Goal: Task Accomplishment & Management: Complete application form

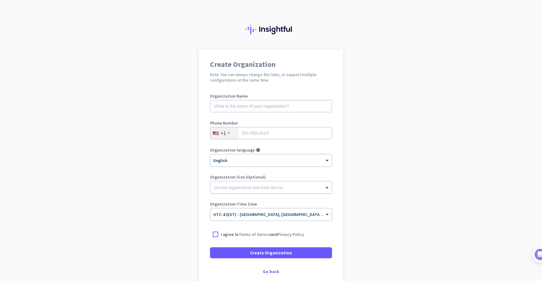
scroll to position [34, 0]
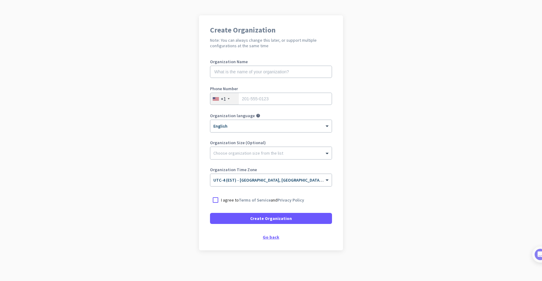
click at [276, 236] on div "Go back" at bounding box center [271, 237] width 122 height 4
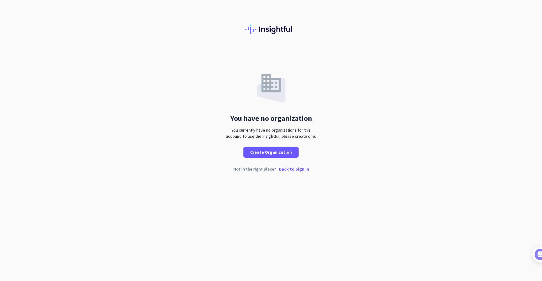
click at [288, 171] on p "Back to Sign In" at bounding box center [294, 169] width 30 height 4
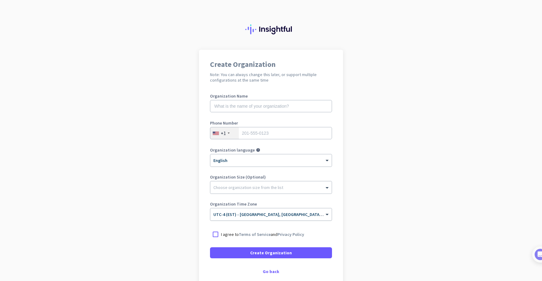
scroll to position [34, 0]
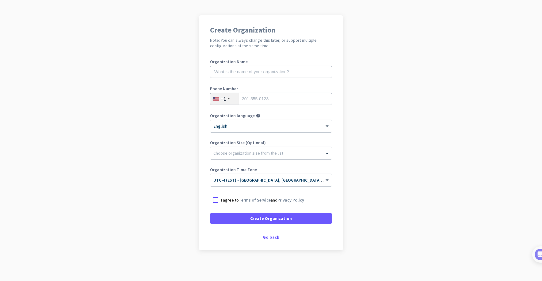
click at [244, 63] on label "Organization Name" at bounding box center [271, 61] width 122 height 4
click at [245, 68] on input "text" at bounding box center [271, 72] width 122 height 12
type input "Zenduit"
click at [214, 104] on div "+1" at bounding box center [224, 99] width 28 height 12
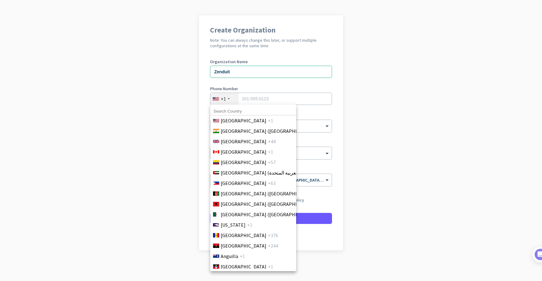
click at [220, 100] on div at bounding box center [271, 140] width 542 height 281
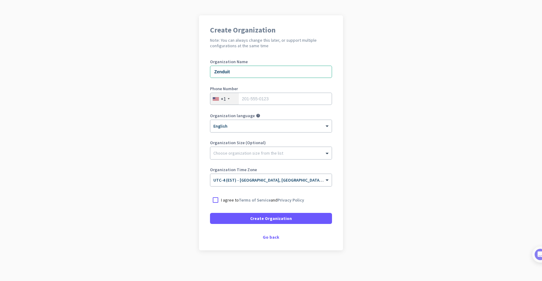
click at [220, 100] on div "+1" at bounding box center [224, 99] width 28 height 12
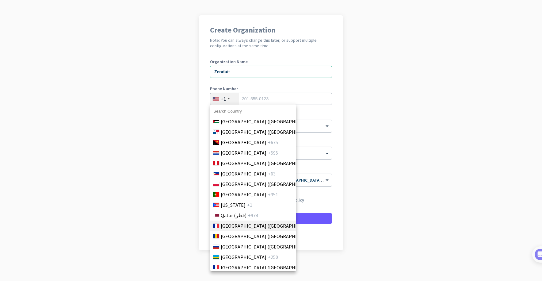
scroll to position [1793, 0]
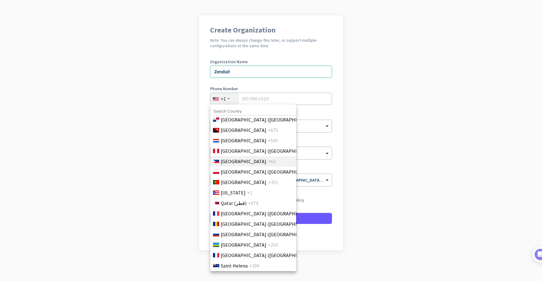
click at [242, 158] on span "[GEOGRAPHIC_DATA]" at bounding box center [244, 160] width 46 height 7
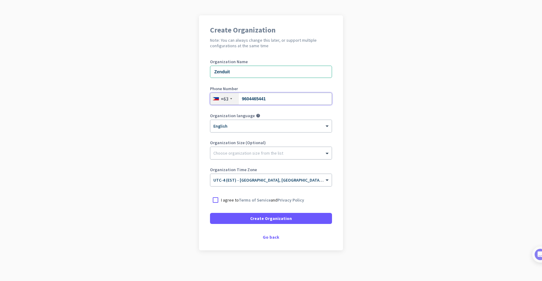
type input "9604465441"
click at [256, 153] on div at bounding box center [270, 151] width 121 height 6
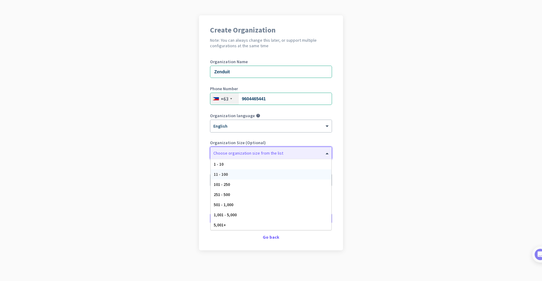
click at [247, 176] on div "11 - 100" at bounding box center [271, 174] width 121 height 10
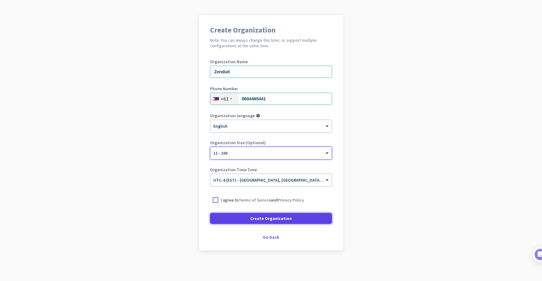
click at [262, 219] on span "Create Organization" at bounding box center [271, 218] width 42 height 6
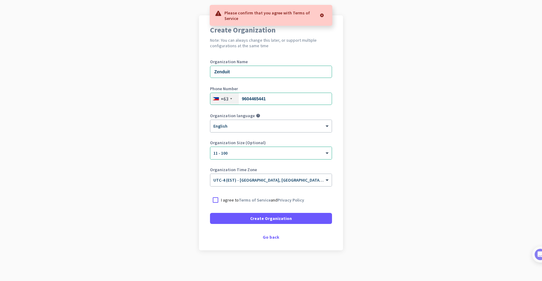
click at [226, 200] on p "I agree to Terms of Service and Privacy Policy" at bounding box center [262, 200] width 83 height 6
click at [0, 0] on input "I agree to Terms of Service and Privacy Policy" at bounding box center [0, 0] width 0 height 0
click at [238, 212] on span at bounding box center [271, 218] width 122 height 15
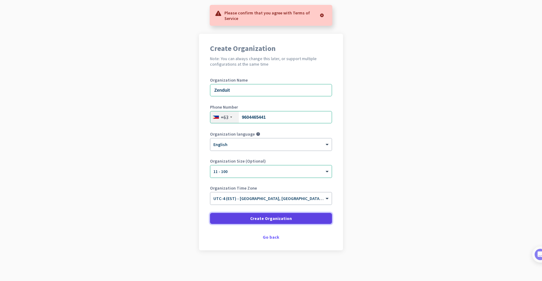
scroll to position [16, 0]
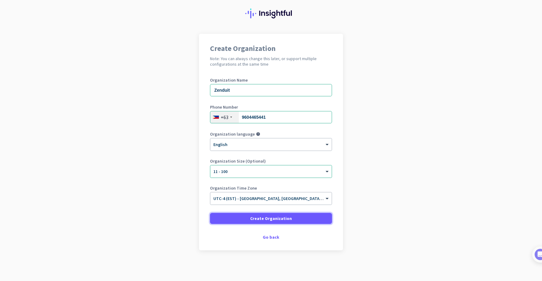
click at [242, 216] on span at bounding box center [271, 218] width 122 height 15
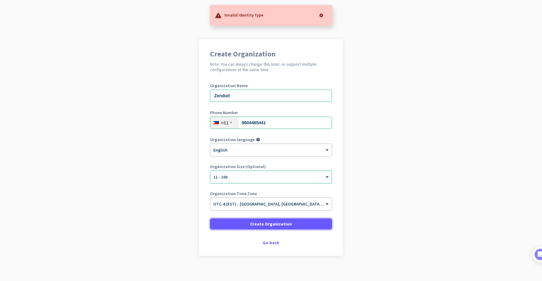
scroll to position [13, 0]
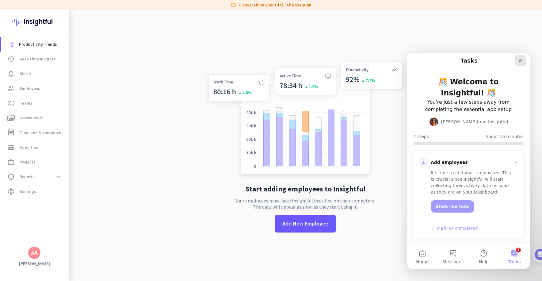
click at [519, 61] on icon "Close" at bounding box center [520, 60] width 5 height 5
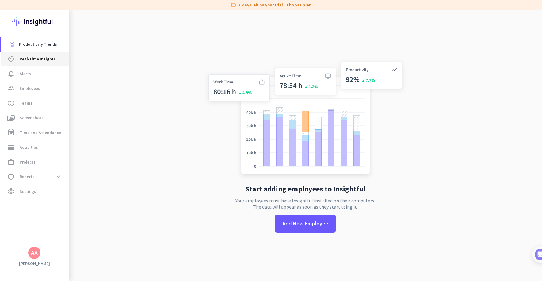
click at [42, 53] on link "av_timer Real-Time Insights" at bounding box center [34, 58] width 67 height 15
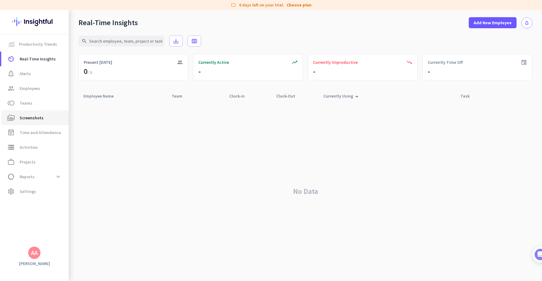
click at [33, 115] on span "Screenshots" at bounding box center [32, 117] width 24 height 7
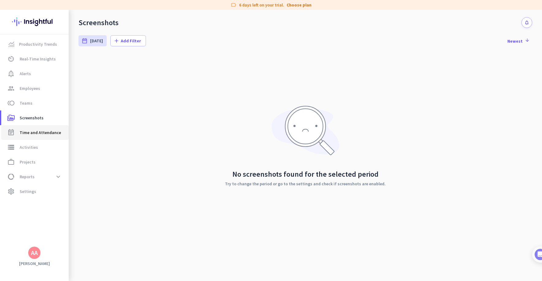
click at [36, 137] on link "event_note Time and Attendance" at bounding box center [34, 132] width 67 height 15
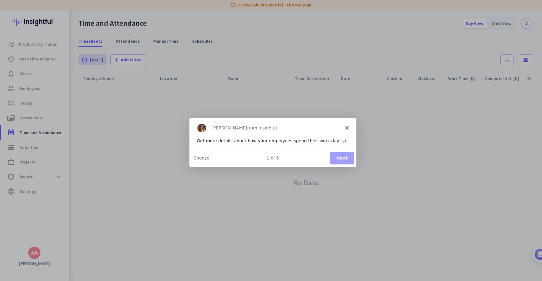
click at [342, 161] on button "Next" at bounding box center [342, 157] width 24 height 13
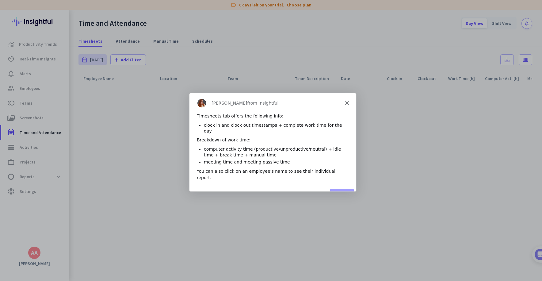
click at [346, 103] on polygon "Close" at bounding box center [347, 103] width 4 height 4
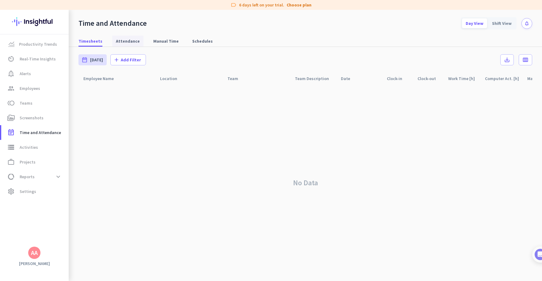
click at [123, 36] on span "Attendance" at bounding box center [128, 41] width 24 height 11
type input "[DATE] - [DATE]"
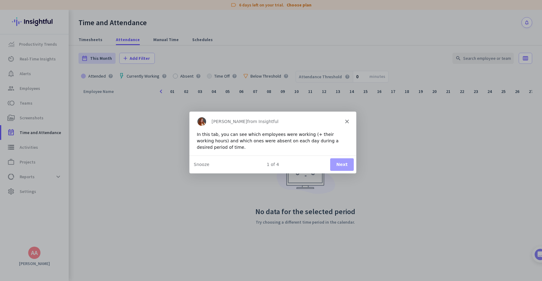
click at [341, 171] on div "1 of 4 Next Snooze" at bounding box center [272, 164] width 167 height 18
click at [340, 164] on button "Next" at bounding box center [342, 163] width 24 height 13
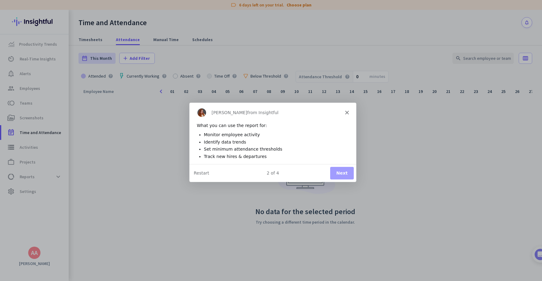
click at [343, 175] on button "Next" at bounding box center [342, 172] width 24 height 13
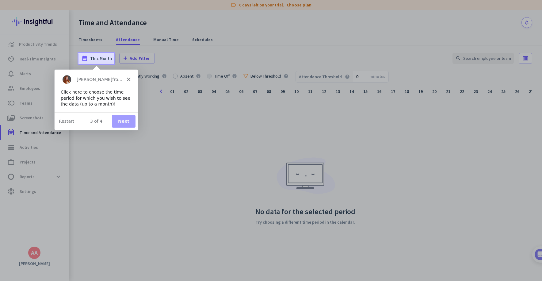
click at [119, 121] on button "Next" at bounding box center [124, 121] width 24 height 13
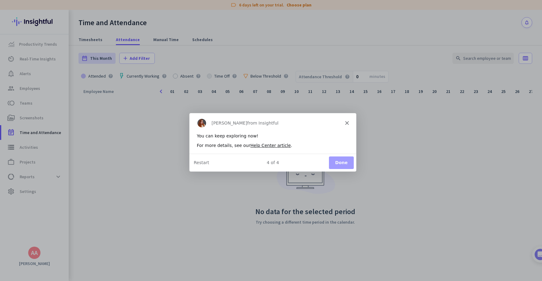
click at [346, 165] on button "Done" at bounding box center [340, 162] width 25 height 13
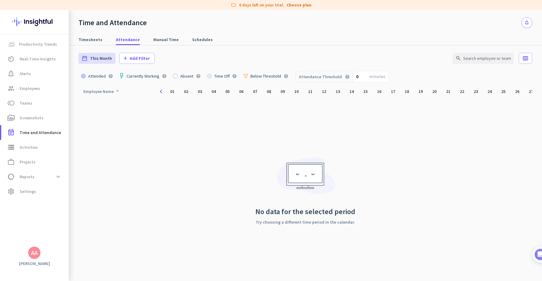
click at [120, 93] on icon "arrow_drop_up" at bounding box center [117, 90] width 7 height 7
click at [172, 93] on div "01" at bounding box center [172, 91] width 10 height 10
click at [120, 76] on img at bounding box center [121, 76] width 3 height 6
click at [156, 40] on span "Manual Time" at bounding box center [165, 39] width 25 height 6
type input "[DATE] - [DATE]"
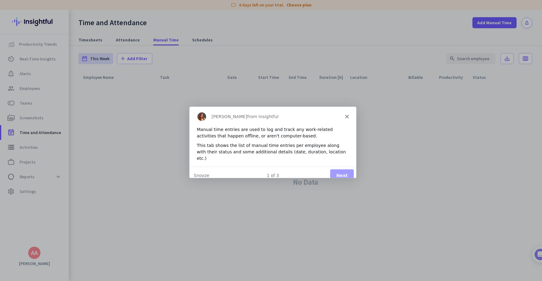
click at [345, 169] on button "Next" at bounding box center [342, 175] width 24 height 13
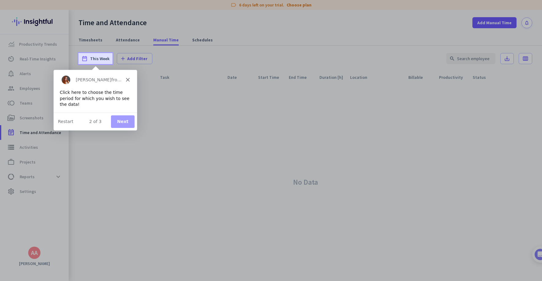
click at [194, 37] on div "Product tour overlay" at bounding box center [271, 140] width 542 height 281
click at [195, 40] on div "Product tour overlay" at bounding box center [271, 140] width 542 height 281
click at [125, 121] on button "Next" at bounding box center [123, 121] width 24 height 13
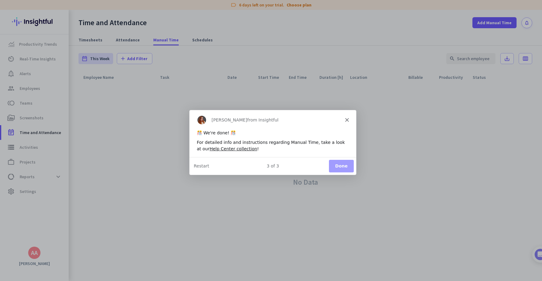
click at [198, 39] on div "Product tour overlay" at bounding box center [271, 140] width 542 height 281
click at [337, 167] on button "Done" at bounding box center [340, 165] width 25 height 13
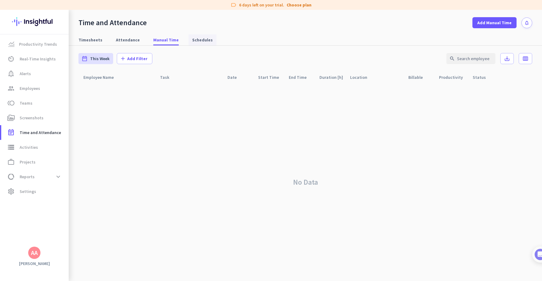
click at [201, 38] on span "Schedules" at bounding box center [202, 40] width 21 height 6
type input "[DATE] - [DATE]"
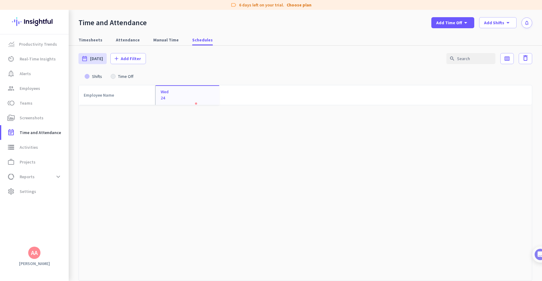
click at [180, 98] on div "Wed 24" at bounding box center [187, 94] width 64 height 19
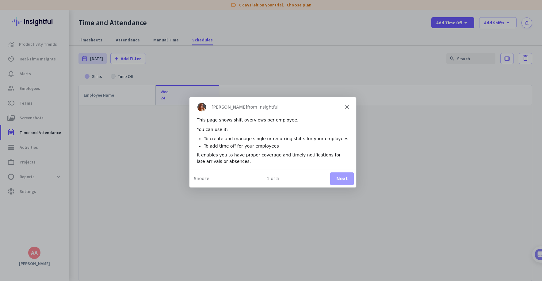
click at [340, 178] on button "Next" at bounding box center [342, 178] width 24 height 13
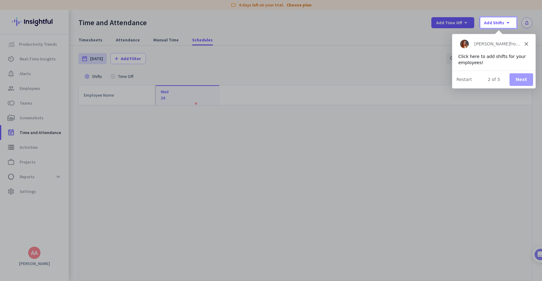
click at [525, 82] on button "Next" at bounding box center [521, 79] width 24 height 13
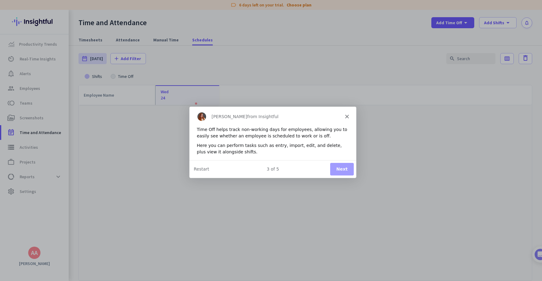
click at [345, 173] on button "Next" at bounding box center [342, 168] width 24 height 13
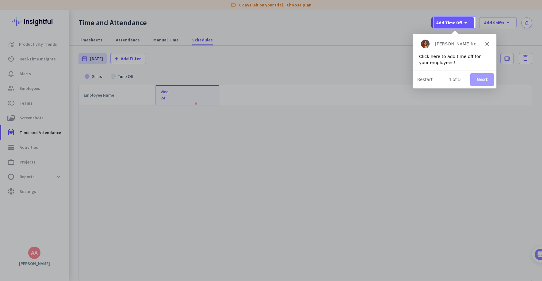
click at [479, 81] on button "Next" at bounding box center [482, 79] width 24 height 13
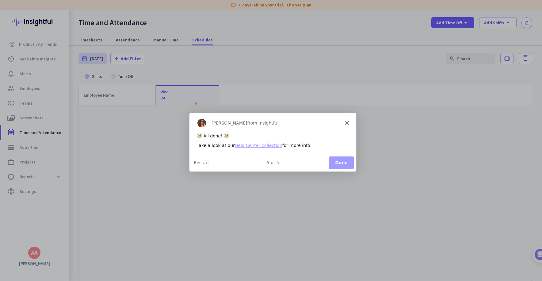
click at [338, 165] on button "Done" at bounding box center [340, 162] width 25 height 13
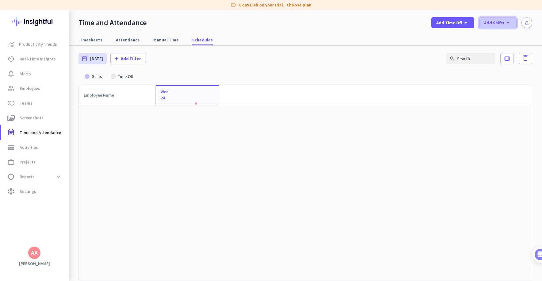
click at [496, 25] on span "Add Shifts" at bounding box center [494, 23] width 20 height 6
click at [502, 36] on div "Add New Shift" at bounding box center [508, 36] width 29 height 6
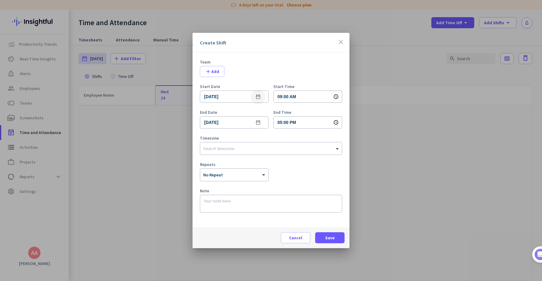
click at [259, 97] on mat-icon "date_range" at bounding box center [257, 96] width 7 height 7
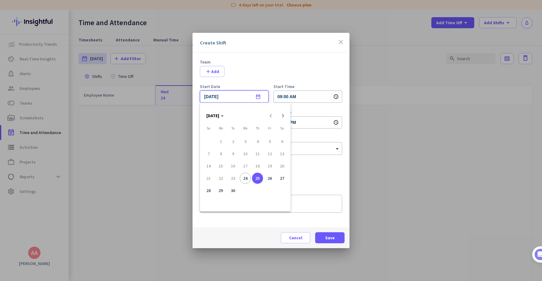
click at [247, 176] on span "24" at bounding box center [245, 178] width 11 height 11
type input "[DATE]"
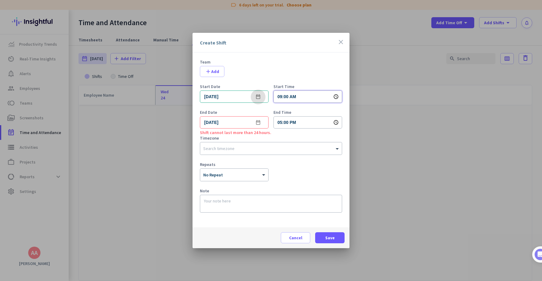
click at [301, 97] on input "09:00 AM" at bounding box center [307, 96] width 69 height 12
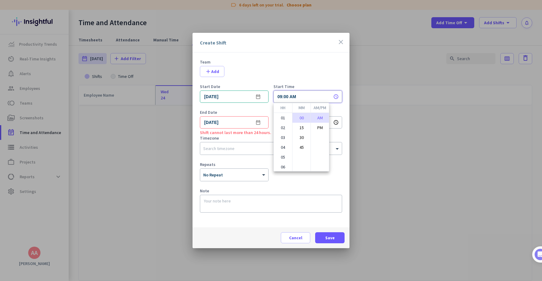
scroll to position [59, 0]
click at [283, 130] on li "08" at bounding box center [283, 127] width 18 height 10
type input "08:00 AM"
click at [294, 213] on div at bounding box center [271, 140] width 542 height 281
click at [300, 124] on input "05:00 PM" at bounding box center [307, 122] width 69 height 12
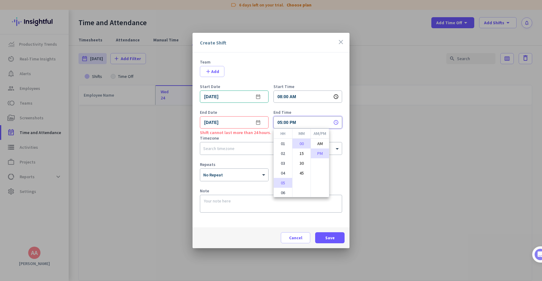
scroll to position [37, 0]
click at [257, 120] on div at bounding box center [271, 140] width 542 height 281
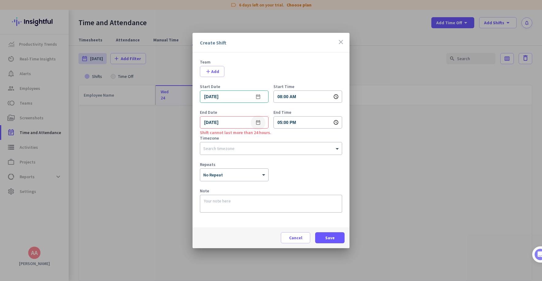
click at [262, 124] on span "Open calendar" at bounding box center [258, 122] width 15 height 15
click at [245, 204] on span "24" at bounding box center [245, 203] width 11 height 11
type input "[DATE]"
click at [333, 145] on div at bounding box center [271, 147] width 142 height 6
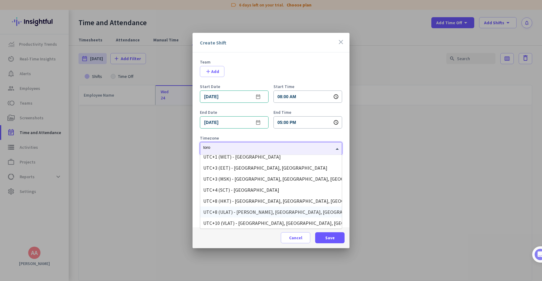
scroll to position [0, 0]
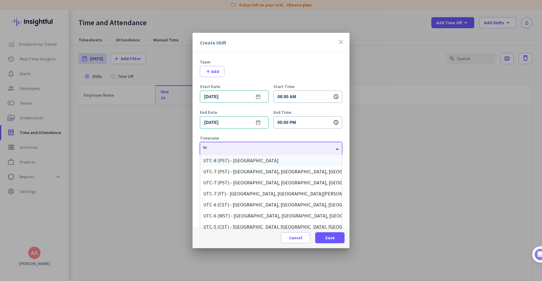
type input "t"
type input "c"
type input "toro"
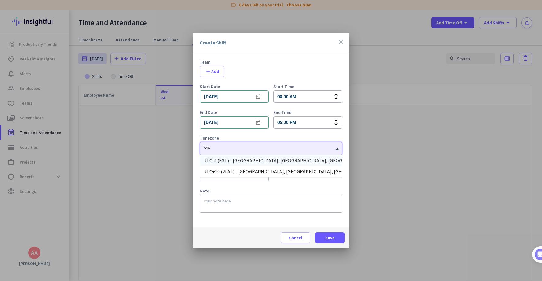
click at [273, 159] on div "UTC-4 (EST) - [GEOGRAPHIC_DATA], [GEOGRAPHIC_DATA], [GEOGRAPHIC_DATA], [GEOGRAP…" at bounding box center [270, 160] width 135 height 6
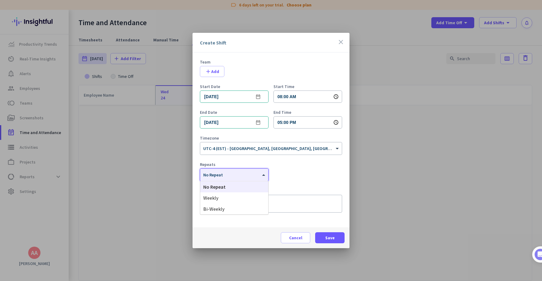
click at [252, 177] on div "× No Repeat" at bounding box center [234, 175] width 68 height 12
click at [242, 201] on div "Weekly" at bounding box center [234, 197] width 68 height 11
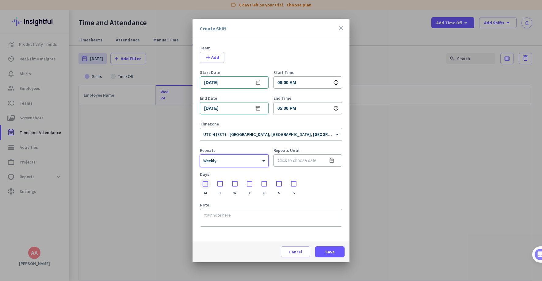
click at [206, 183] on div at bounding box center [205, 183] width 11 height 11
click at [218, 183] on div at bounding box center [219, 183] width 11 height 11
click at [232, 183] on div at bounding box center [234, 183] width 11 height 11
click at [251, 184] on div at bounding box center [249, 183] width 11 height 11
click at [264, 184] on div at bounding box center [264, 183] width 11 height 11
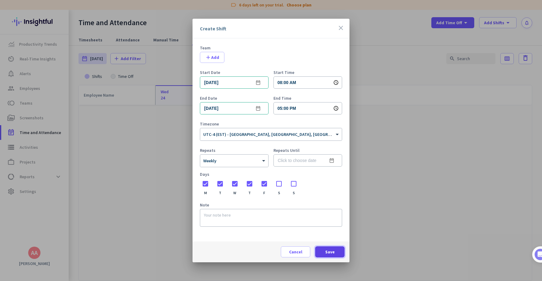
click at [323, 253] on span at bounding box center [329, 251] width 29 height 15
click at [330, 158] on mat-icon "date_range" at bounding box center [331, 160] width 7 height 7
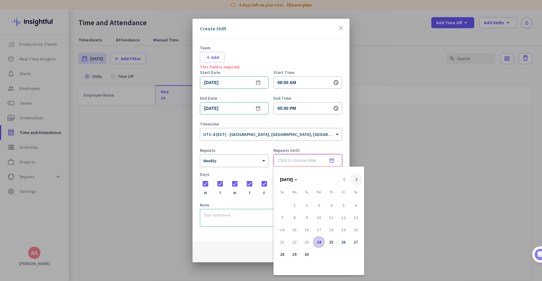
click at [359, 177] on span "Next month" at bounding box center [356, 179] width 12 height 12
click at [344, 176] on span "Previous month" at bounding box center [344, 179] width 12 height 12
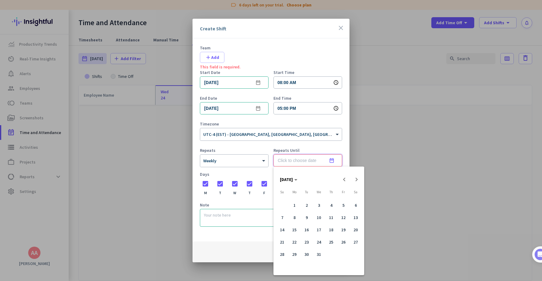
click at [317, 254] on span "31" at bounding box center [318, 253] width 11 height 11
type input "[DATE]"
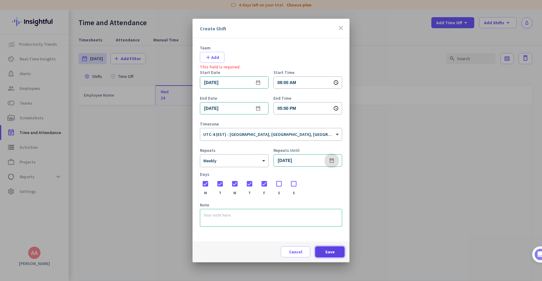
click at [327, 253] on span "Save" at bounding box center [329, 251] width 9 height 6
click at [219, 56] on span "button" at bounding box center [212, 57] width 24 height 15
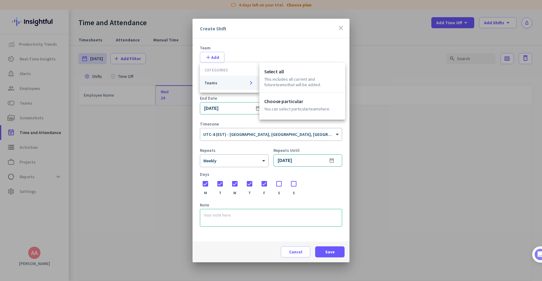
click at [216, 82] on span "Teams" at bounding box center [210, 83] width 13 height 4
click at [277, 82] on p "This includes all current and future Teams that will be added." at bounding box center [302, 81] width 76 height 11
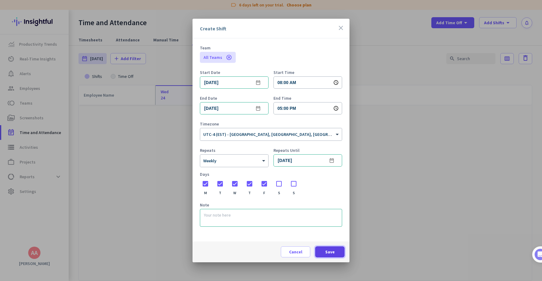
click at [337, 254] on span at bounding box center [329, 251] width 29 height 15
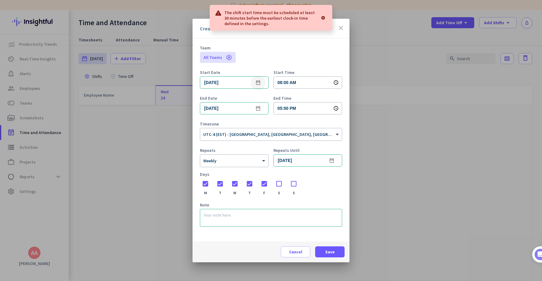
click at [260, 80] on mat-icon "date_range" at bounding box center [257, 82] width 7 height 7
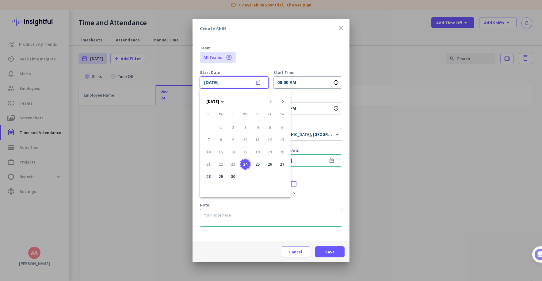
click at [253, 165] on span "25" at bounding box center [257, 163] width 11 height 11
type input "[DATE]"
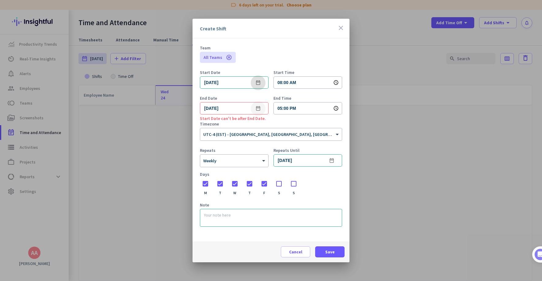
click at [258, 108] on mat-icon "date_range" at bounding box center [257, 108] width 7 height 7
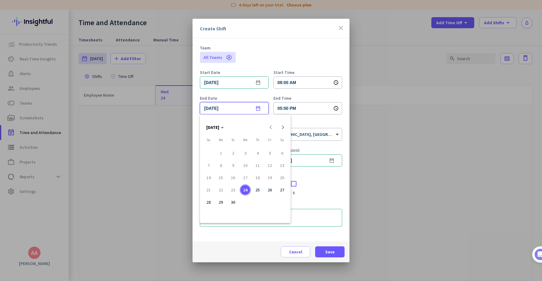
click at [254, 189] on span "25" at bounding box center [257, 189] width 11 height 11
type input "[DATE]"
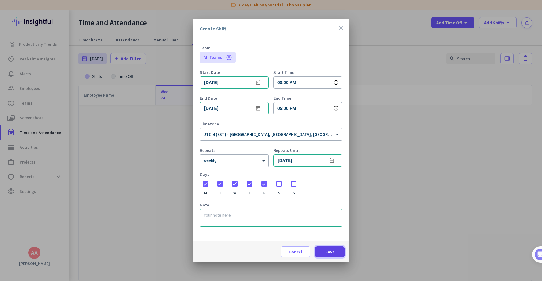
click at [329, 254] on span "Save" at bounding box center [329, 251] width 9 height 6
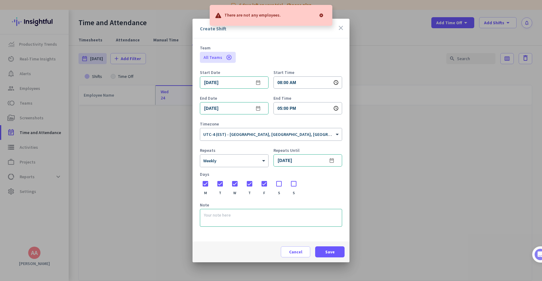
click at [227, 57] on icon "cancel" at bounding box center [229, 57] width 6 height 6
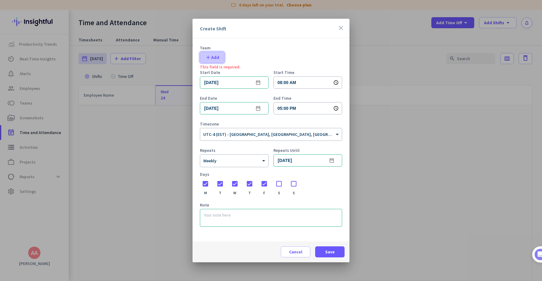
click at [218, 57] on span "add Add" at bounding box center [212, 57] width 14 height 6
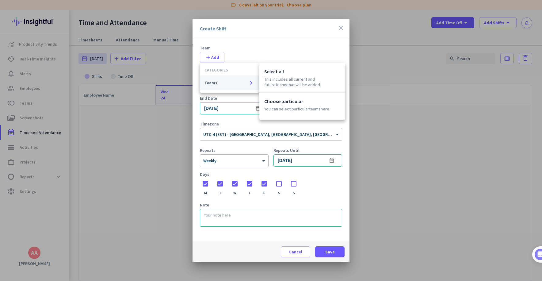
click at [225, 84] on span "Teams keyboard_arrow_right" at bounding box center [229, 82] width 50 height 7
click at [280, 104] on p "Choose particular" at bounding box center [302, 100] width 76 height 7
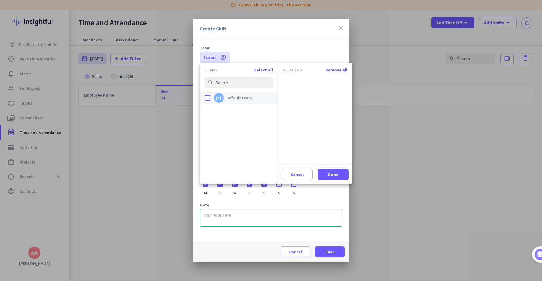
click at [209, 96] on div "done" at bounding box center [208, 98] width 6 height 6
click at [0, 0] on input "done DT Default team" at bounding box center [0, 0] width 0 height 0
click at [333, 174] on span "Done" at bounding box center [333, 174] width 10 height 6
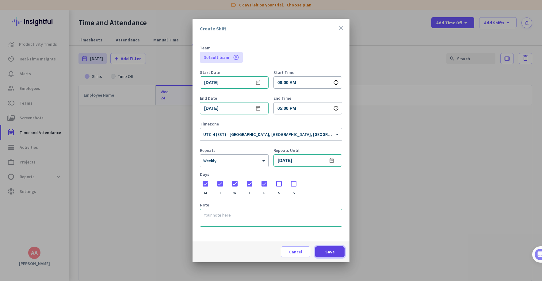
click at [332, 256] on span at bounding box center [329, 251] width 29 height 15
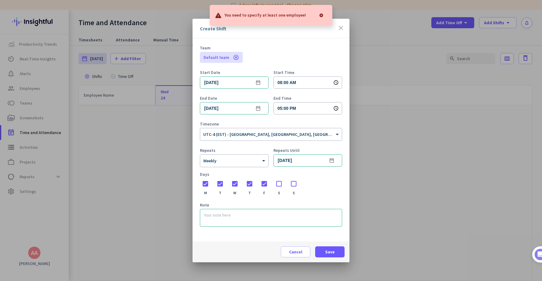
drag, startPoint x: 262, startPoint y: 16, endPoint x: 268, endPoint y: 16, distance: 6.1
click at [266, 16] on p "You need to specify at least one employee!" at bounding box center [265, 15] width 82 height 6
click at [268, 16] on body "label 6 days left on your trial. Choose plan Productivity Trends av_timer Real-…" at bounding box center [271, 140] width 542 height 281
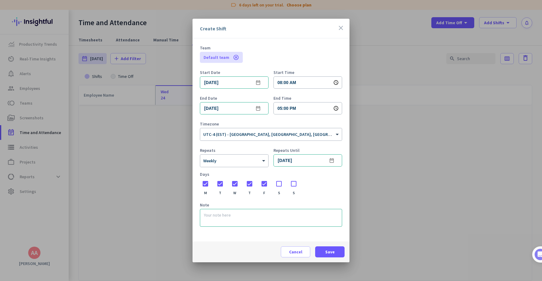
click at [233, 59] on icon "cancel" at bounding box center [236, 57] width 6 height 6
click at [216, 60] on span "add Add" at bounding box center [212, 57] width 14 height 6
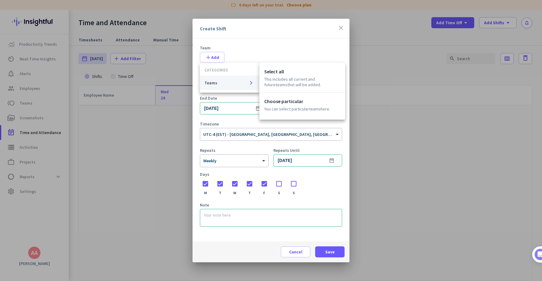
click at [222, 82] on span "Teams keyboard_arrow_right" at bounding box center [229, 82] width 50 height 7
click at [294, 83] on p "This includes all current and future Teams that will be added." at bounding box center [302, 81] width 76 height 11
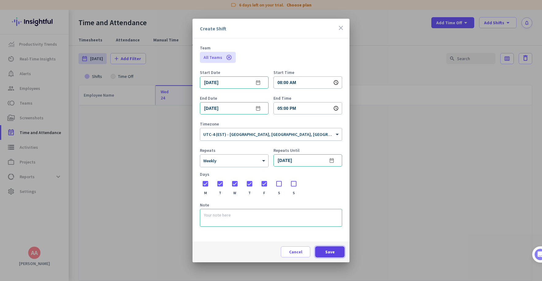
click at [324, 248] on span at bounding box center [329, 251] width 29 height 15
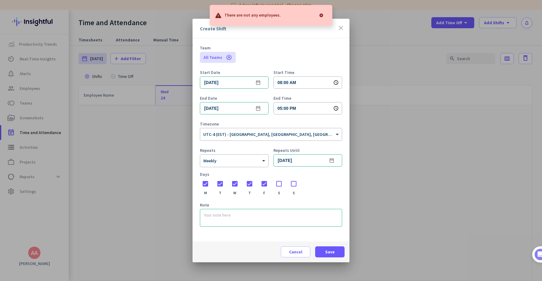
click at [341, 28] on icon "close" at bounding box center [340, 27] width 7 height 7
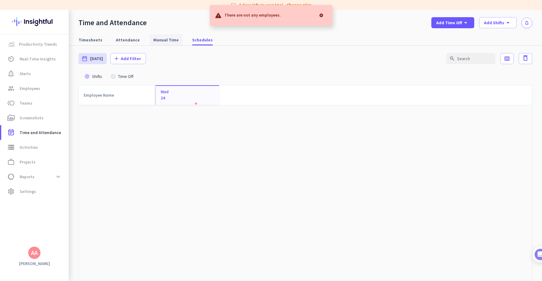
click at [161, 37] on span "Manual Time" at bounding box center [165, 40] width 25 height 6
type input "[DATE] - [DATE]"
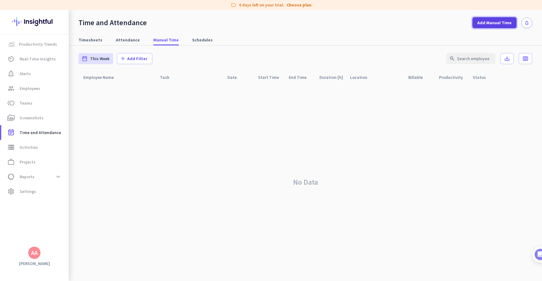
click at [485, 24] on span "Add Manual Time" at bounding box center [494, 23] width 34 height 6
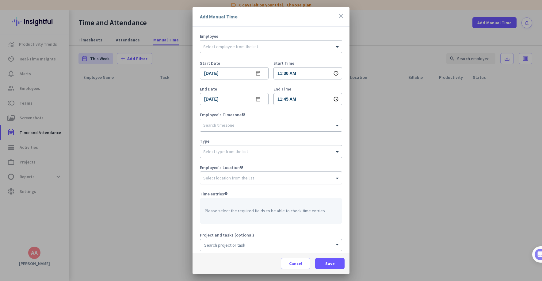
click at [255, 45] on input "text" at bounding box center [264, 45] width 123 height 5
click at [255, 47] on input "text" at bounding box center [264, 45] width 123 height 5
click at [339, 17] on icon "close" at bounding box center [340, 15] width 7 height 7
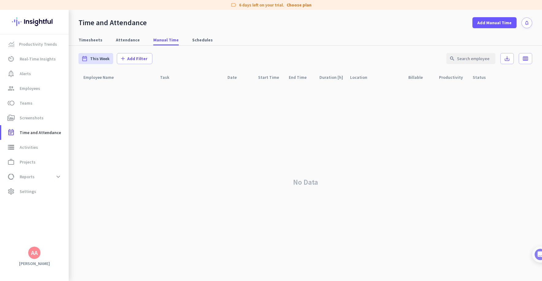
click at [34, 254] on div "AA" at bounding box center [34, 252] width 7 height 6
click at [74, 207] on span "Personal Settings" at bounding box center [66, 208] width 37 height 6
type input "[DATE] - [DATE]"
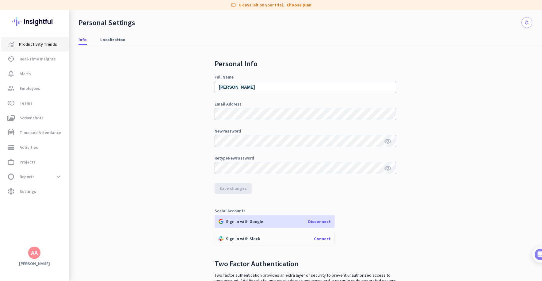
click at [43, 50] on link "Productivity Trends" at bounding box center [34, 44] width 67 height 15
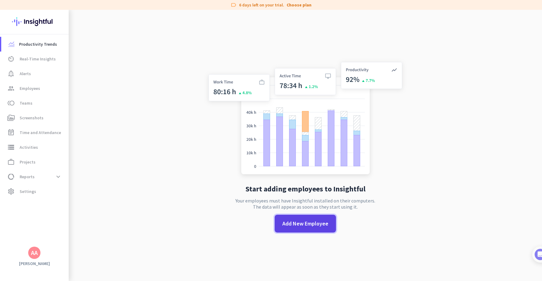
click at [312, 226] on span "Add New Employee" at bounding box center [305, 223] width 46 height 8
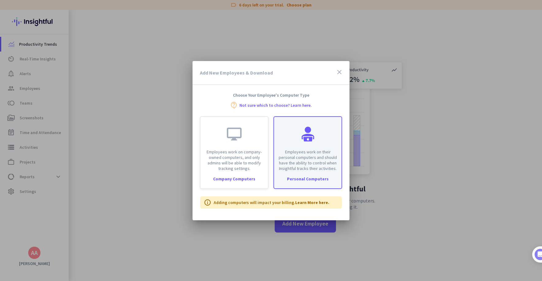
click at [328, 161] on p "Employees work on their personal computers and should have the ability to contr…" at bounding box center [308, 160] width 60 height 22
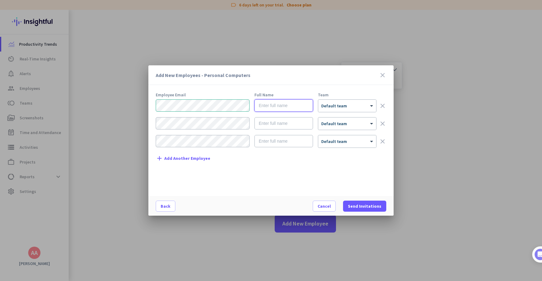
click at [266, 104] on input "text" at bounding box center [283, 105] width 59 height 12
type input "[PERSON_NAME]"
click at [342, 101] on div at bounding box center [347, 103] width 58 height 5
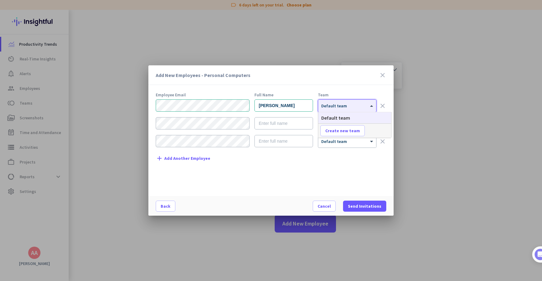
click at [367, 85] on div "Add New Employees - Personal Computers close Employee Email Full Name Team [PER…" at bounding box center [270, 140] width 245 height 150
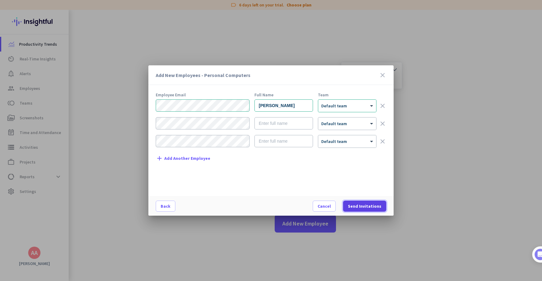
click at [364, 204] on span "Send Invitations" at bounding box center [364, 206] width 33 height 6
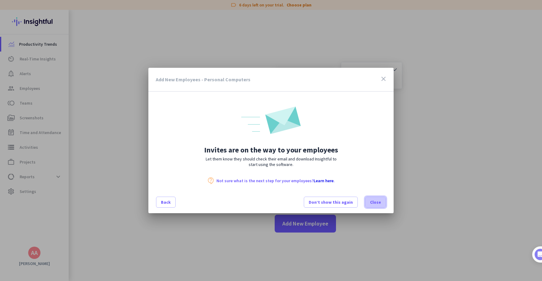
click at [371, 200] on span "Close" at bounding box center [375, 202] width 11 height 6
